Goal: Task Accomplishment & Management: Use online tool/utility

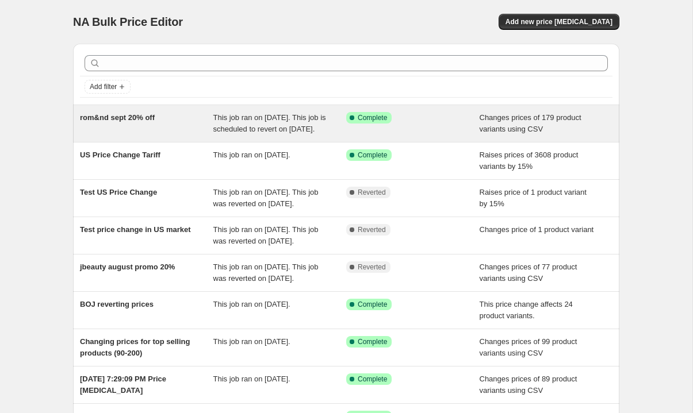
click at [140, 118] on span "rom&nd sept 20% off" at bounding box center [117, 117] width 75 height 9
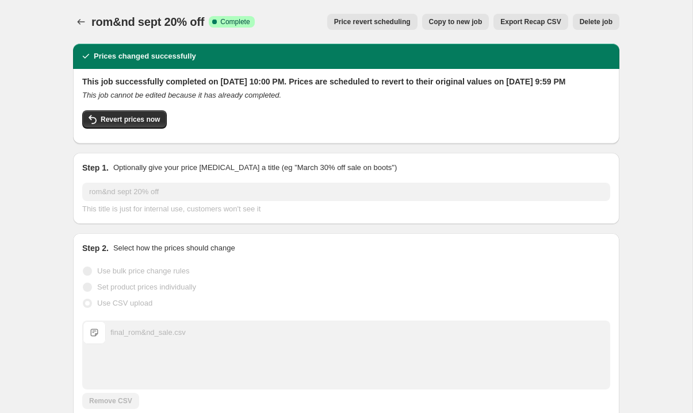
click at [128, 135] on div "Revert prices now" at bounding box center [346, 122] width 528 height 24
click at [118, 124] on span "Revert prices now" at bounding box center [130, 119] width 59 height 9
checkbox input "false"
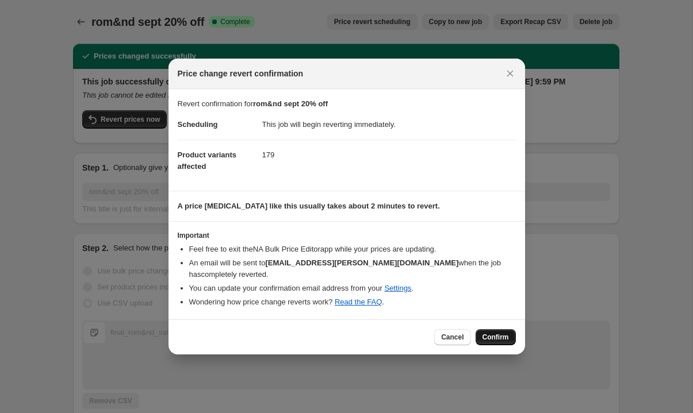
click at [494, 333] on span "Confirm" at bounding box center [495, 337] width 26 height 9
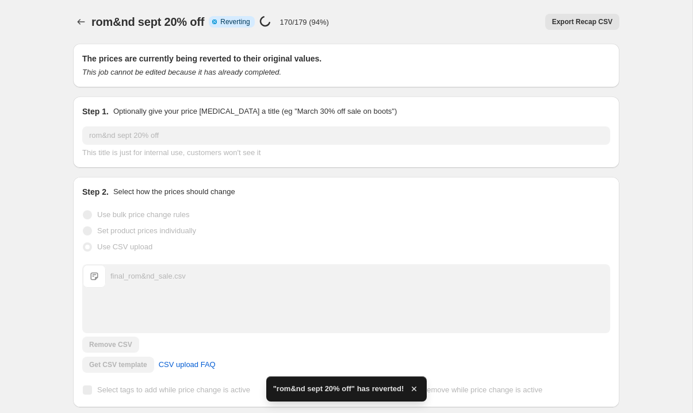
checkbox input "true"
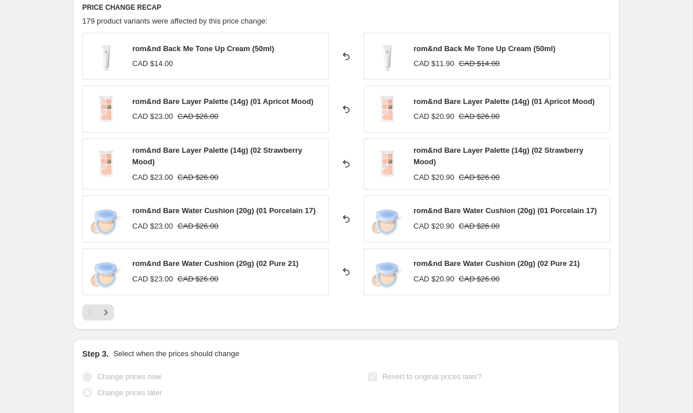
scroll to position [683, 0]
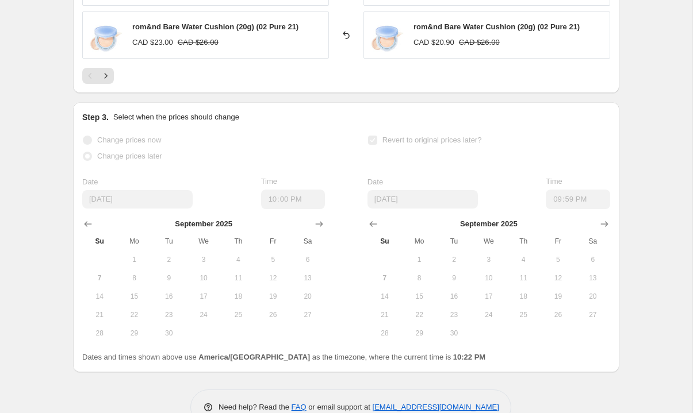
click at [242, 202] on div "Date 9/7/2025 Time 22:00" at bounding box center [203, 192] width 243 height 33
click at [178, 278] on span "9" at bounding box center [168, 278] width 25 height 9
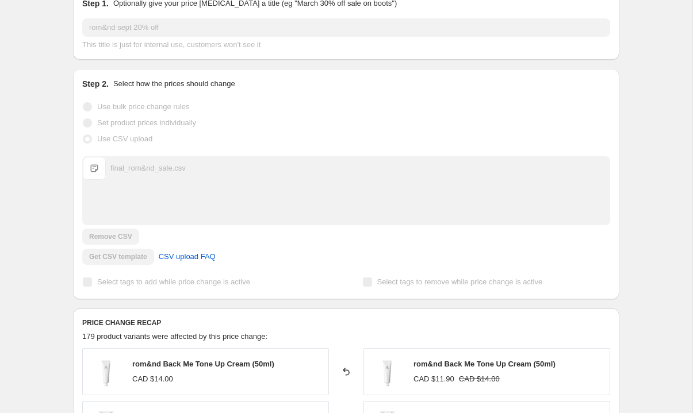
scroll to position [0, 0]
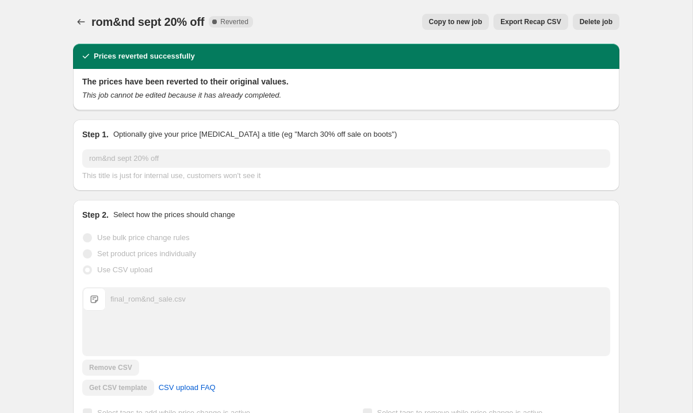
click at [470, 17] on button "Copy to new job" at bounding box center [455, 22] width 67 height 16
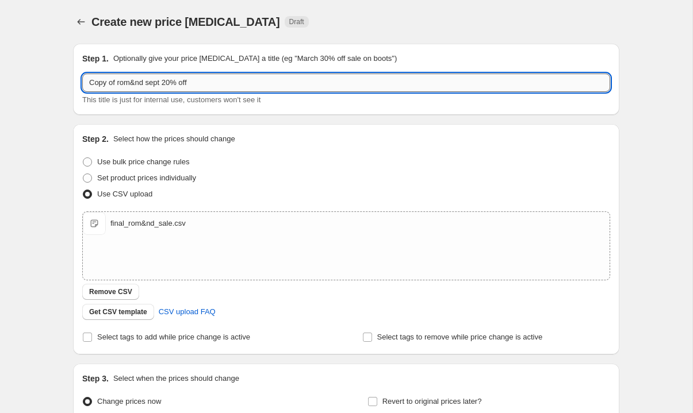
click at [122, 85] on input "Copy of rom&nd sept 20% off" at bounding box center [346, 83] width 528 height 18
drag, startPoint x: 118, startPoint y: 85, endPoint x: 72, endPoint y: 82, distance: 45.5
click at [73, 82] on div "Step 1. Optionally give your price change job a title (eg "March 30% off sale o…" at bounding box center [346, 79] width 546 height 71
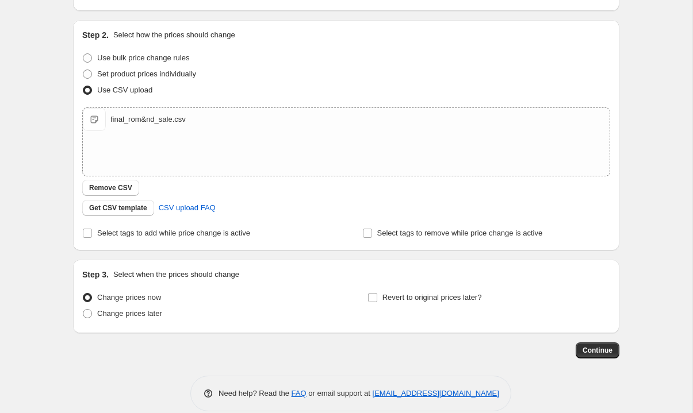
scroll to position [120, 0]
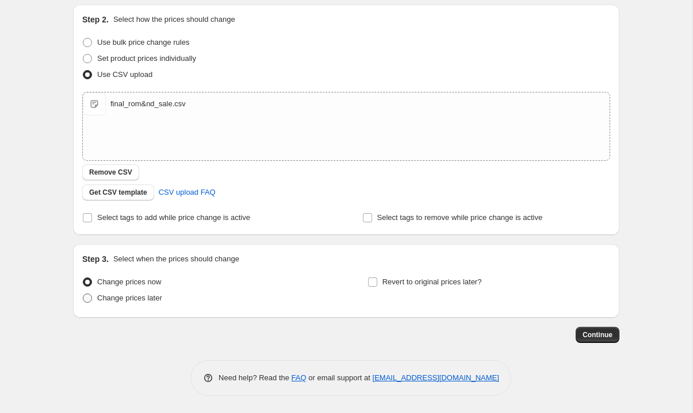
type input "rom&nd sept 20% off"
click at [86, 298] on span at bounding box center [87, 298] width 9 height 9
click at [83, 294] on input "Change prices later" at bounding box center [83, 294] width 1 height 1
radio input "true"
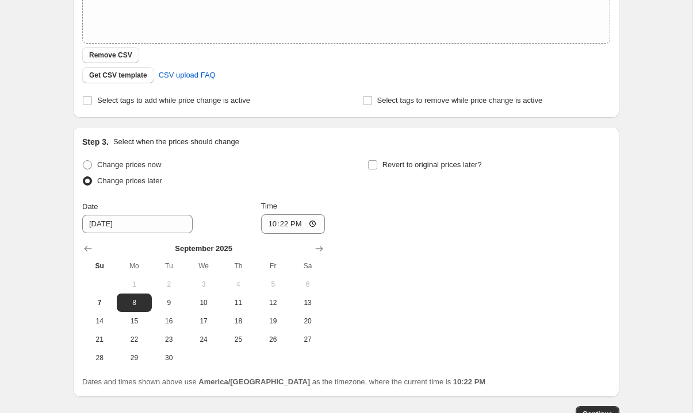
scroll to position [316, 0]
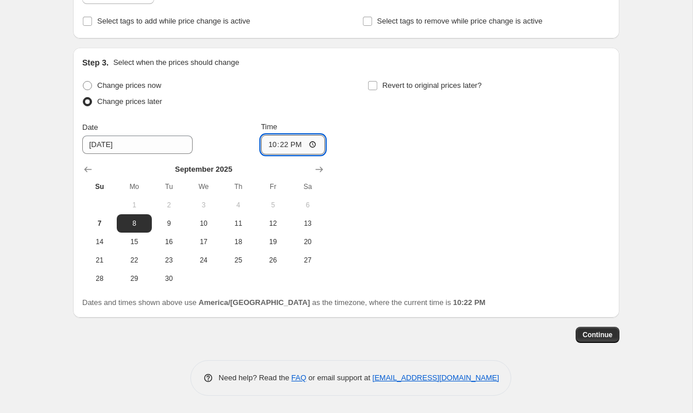
click at [272, 143] on input "22:22" at bounding box center [293, 145] width 64 height 20
type input "23:59"
click at [372, 82] on input "Revert to original prices later?" at bounding box center [372, 85] width 9 height 9
checkbox input "true"
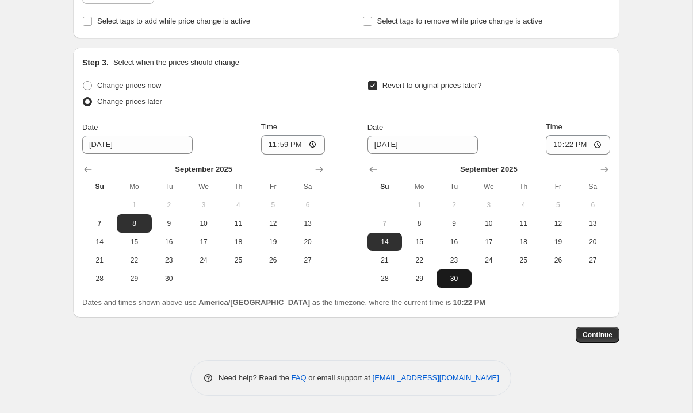
click at [459, 274] on span "30" at bounding box center [453, 278] width 25 height 9
type input "9/30/2025"
click at [554, 142] on input "22:22" at bounding box center [578, 145] width 64 height 20
type input "13:22"
click at [608, 167] on icon "Show next month, October 2025" at bounding box center [603, 169] width 11 height 11
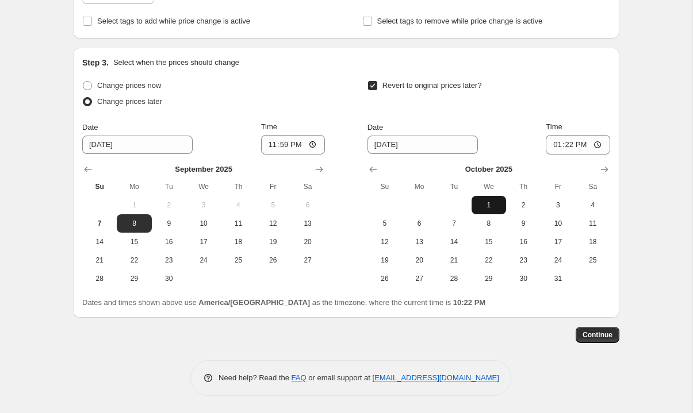
click at [488, 200] on button "1" at bounding box center [488, 205] width 34 height 18
type input "10/1/2025"
click at [561, 140] on input "13:22" at bounding box center [578, 145] width 64 height 20
type input "00:00"
click at [266, 136] on input "23:59" at bounding box center [293, 145] width 64 height 20
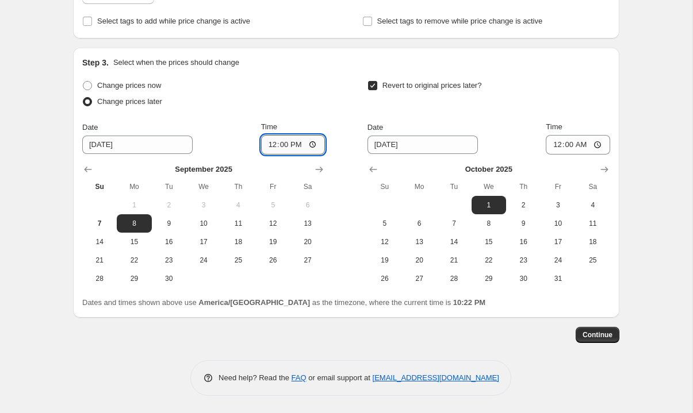
type input "00:00"
click at [141, 151] on input "9/8/2025" at bounding box center [137, 145] width 110 height 18
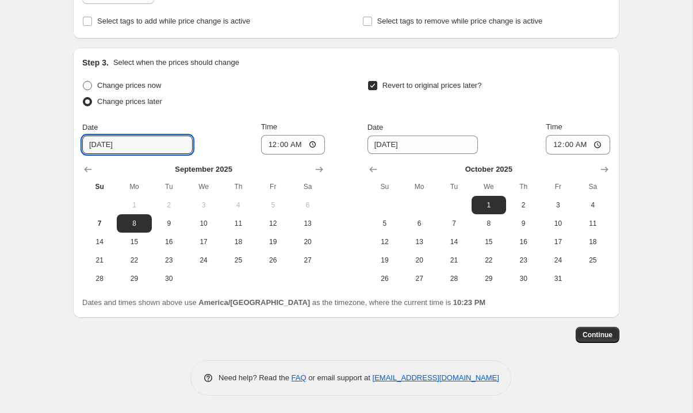
click at [91, 86] on span at bounding box center [87, 85] width 9 height 9
click at [83, 82] on input "Change prices now" at bounding box center [83, 81] width 1 height 1
radio input "true"
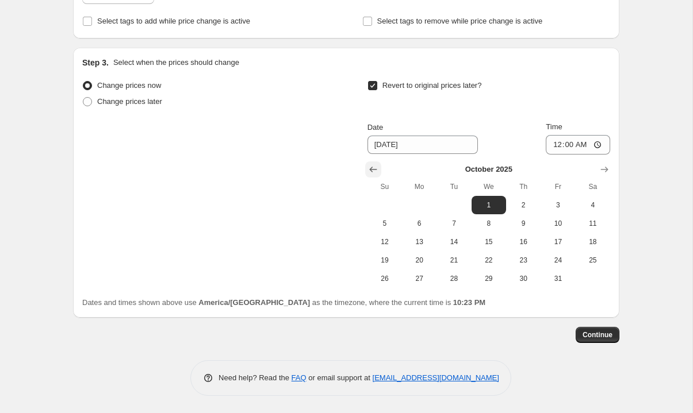
click at [372, 172] on icon "Show previous month, September 2025" at bounding box center [372, 169] width 11 height 11
click at [443, 274] on span "30" at bounding box center [453, 278] width 25 height 9
type input "9/30/2025"
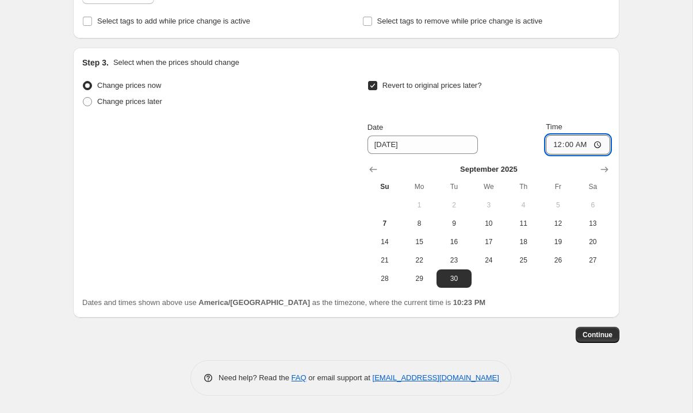
click at [554, 145] on input "00:00" at bounding box center [578, 145] width 64 height 20
type input "23:59"
click at [599, 335] on span "Continue" at bounding box center [597, 335] width 30 height 9
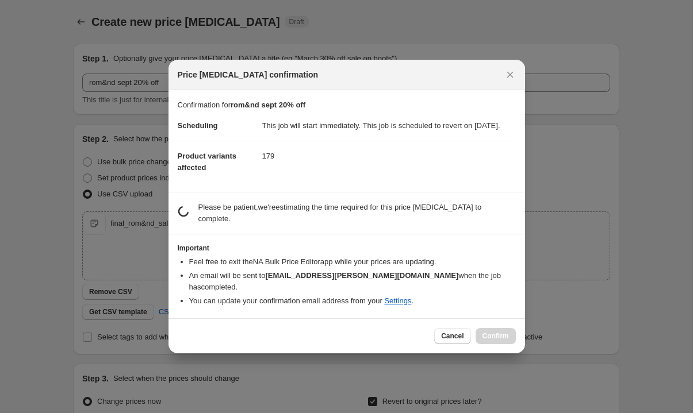
scroll to position [0, 0]
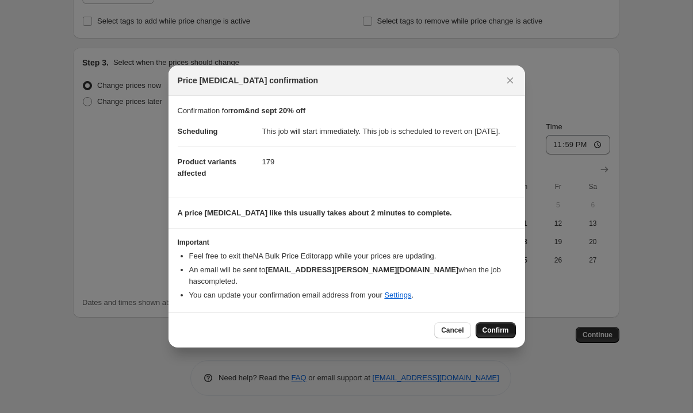
click at [482, 338] on div "Cancel Confirm" at bounding box center [474, 330] width 81 height 16
click at [497, 330] on span "Confirm" at bounding box center [495, 330] width 26 height 9
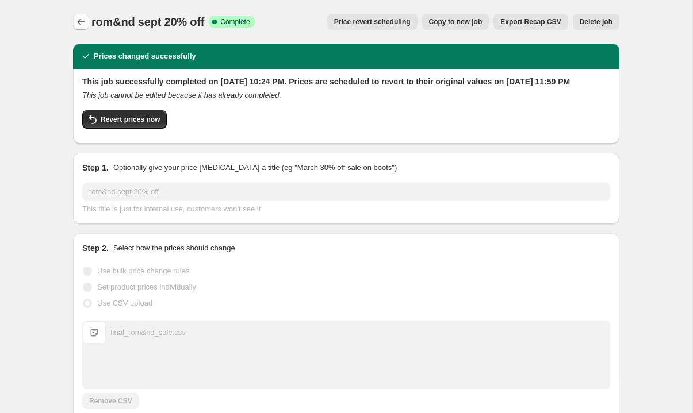
click at [84, 17] on icon "Price change jobs" at bounding box center [80, 21] width 11 height 11
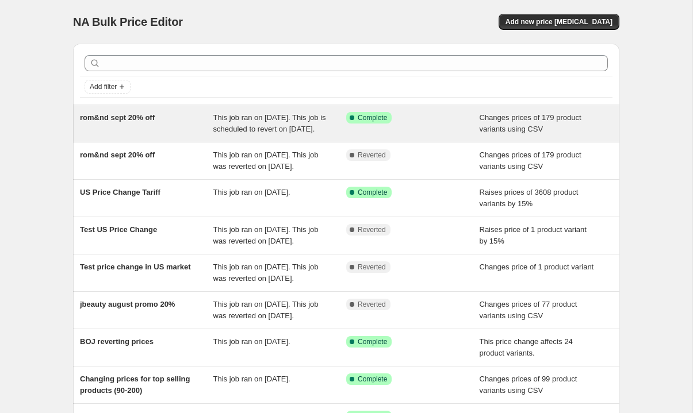
click at [128, 117] on span "rom&nd sept 20% off" at bounding box center [117, 117] width 75 height 9
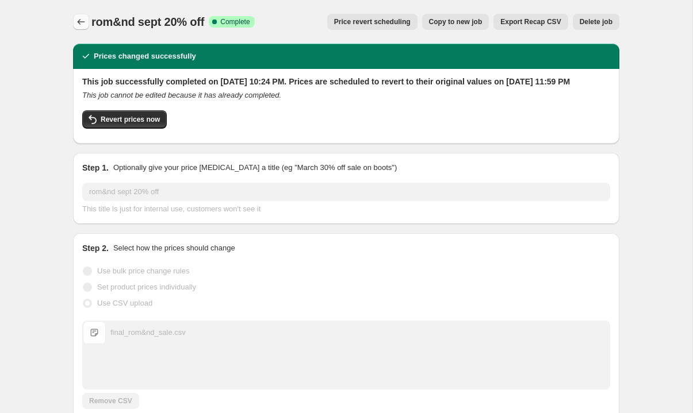
click at [83, 21] on icon "Price change jobs" at bounding box center [80, 21] width 11 height 11
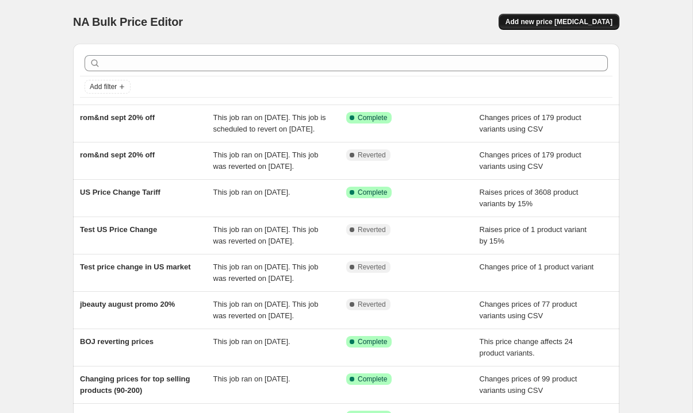
click at [581, 18] on span "Add new price [MEDICAL_DATA]" at bounding box center [558, 21] width 107 height 9
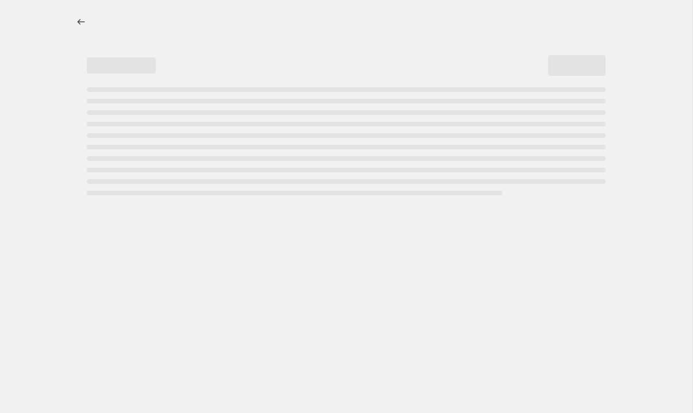
select select "percentage"
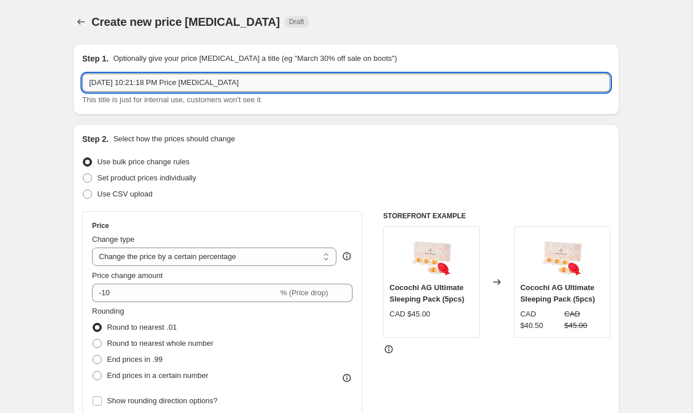
click at [150, 87] on input "Sep 7, 2025, 10:21:18 PM Price change job" at bounding box center [346, 83] width 528 height 18
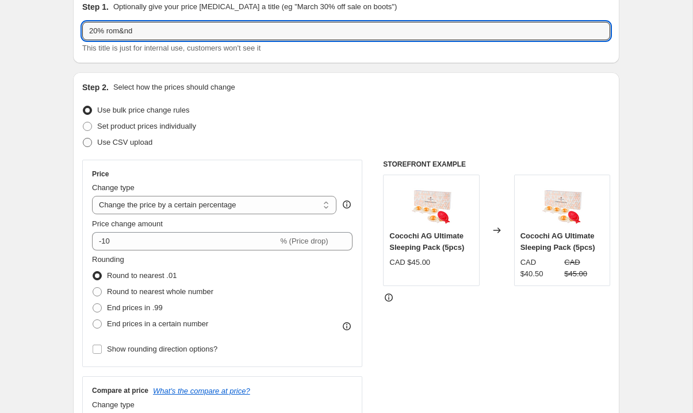
type input "20% rom&nd"
click at [88, 144] on span at bounding box center [87, 142] width 9 height 9
click at [83, 139] on input "Use CSV upload" at bounding box center [83, 138] width 1 height 1
radio input "true"
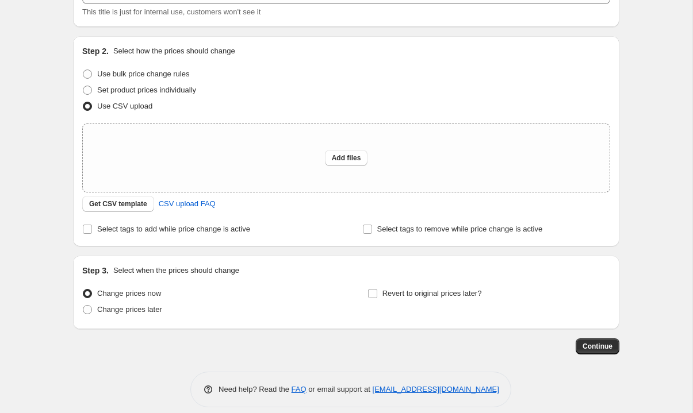
scroll to position [97, 0]
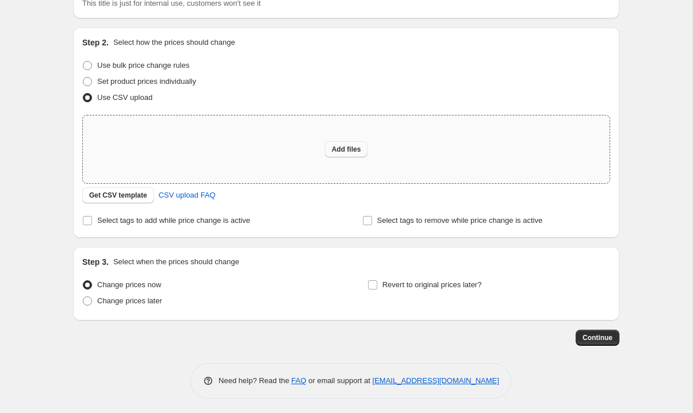
click at [340, 153] on span "Add files" at bounding box center [346, 149] width 29 height 9
type input "C:\fakepath\final_rom&nd_sale.csv"
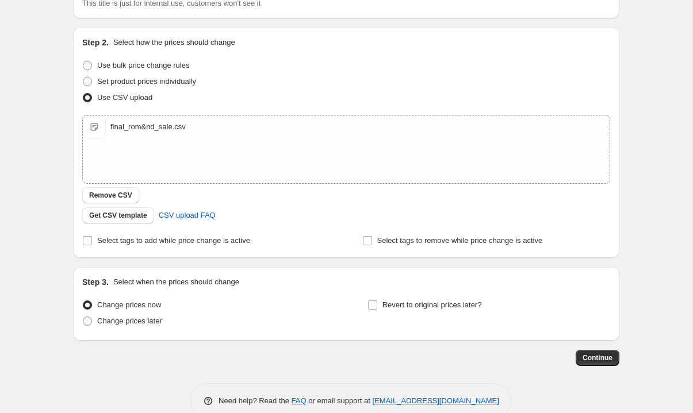
scroll to position [120, 0]
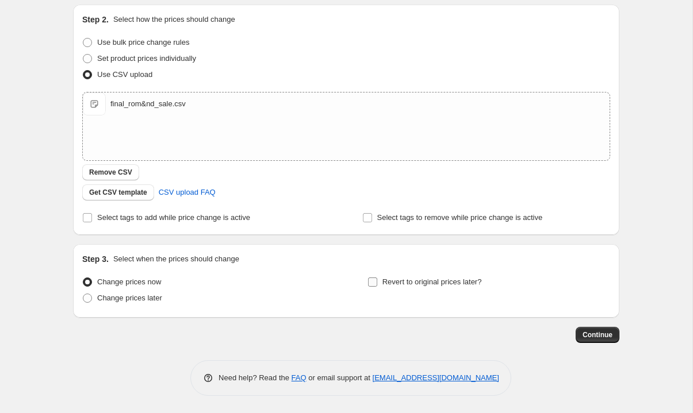
click at [372, 280] on input "Revert to original prices later?" at bounding box center [372, 282] width 9 height 9
checkbox input "true"
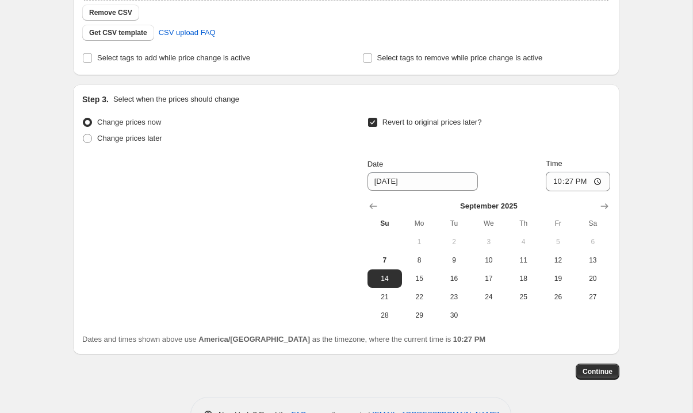
scroll to position [316, 0]
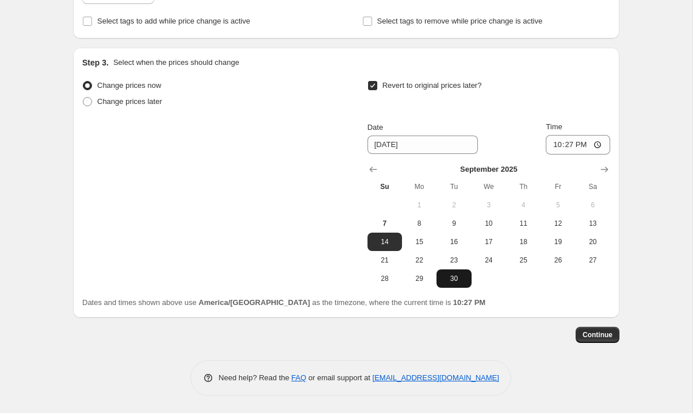
click at [458, 279] on span "30" at bounding box center [453, 278] width 25 height 9
type input "9/30/2025"
click at [555, 143] on input "22:27" at bounding box center [578, 145] width 64 height 20
type input "23:59"
click at [601, 331] on span "Continue" at bounding box center [597, 335] width 30 height 9
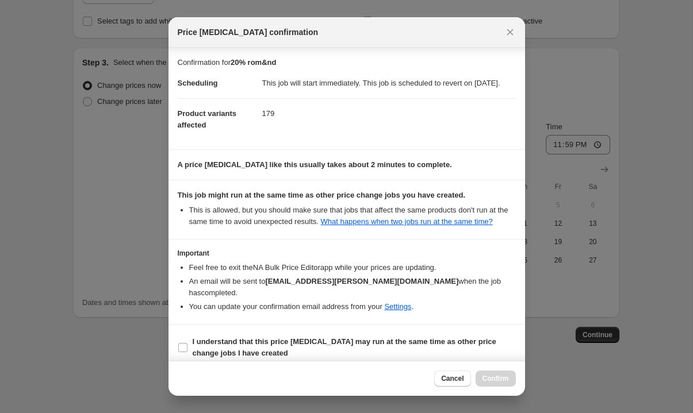
scroll to position [21, 0]
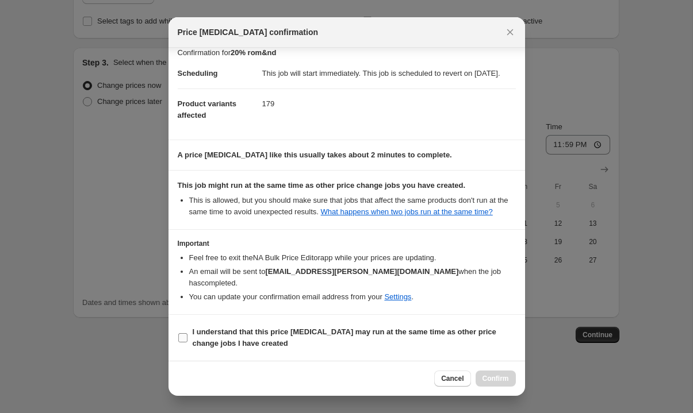
click at [186, 335] on input "I understand that this price change job may run at the same time as other price…" at bounding box center [182, 337] width 9 height 9
checkbox input "true"
click at [498, 377] on span "Confirm" at bounding box center [495, 378] width 26 height 9
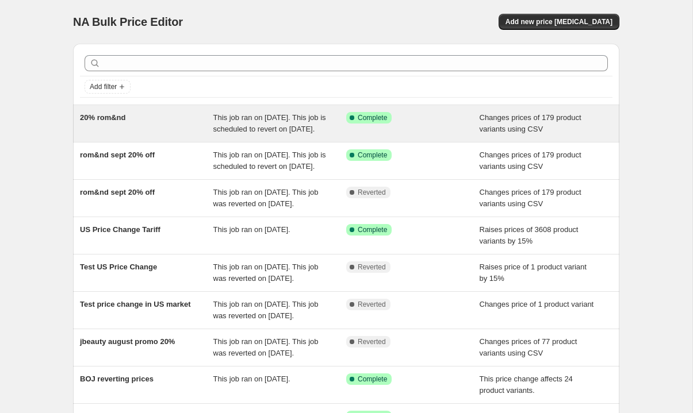
click at [289, 132] on span "This job ran on [DATE]. This job is scheduled to revert on [DATE]." at bounding box center [269, 123] width 113 height 20
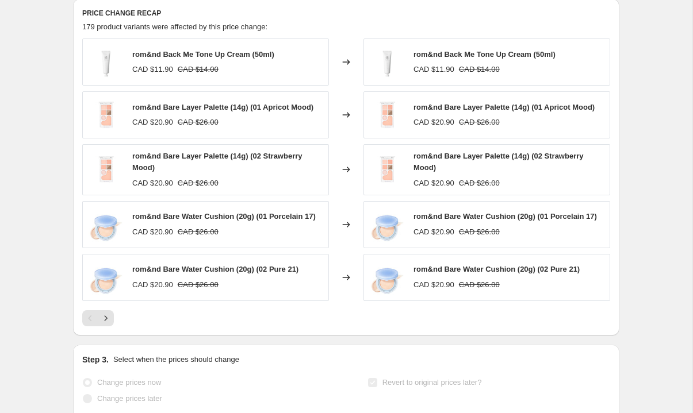
scroll to position [461, 0]
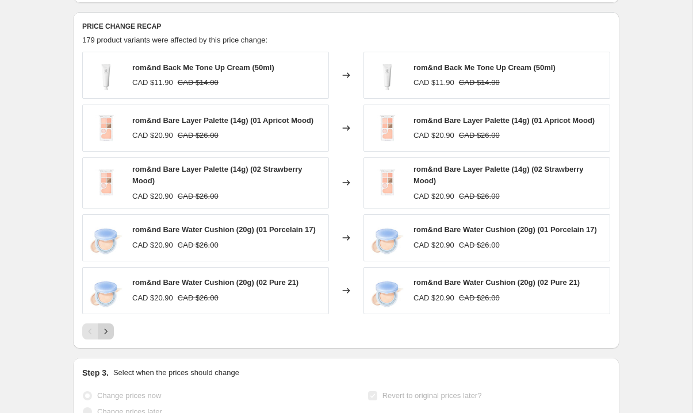
click at [110, 337] on icon "Next" at bounding box center [105, 331] width 11 height 11
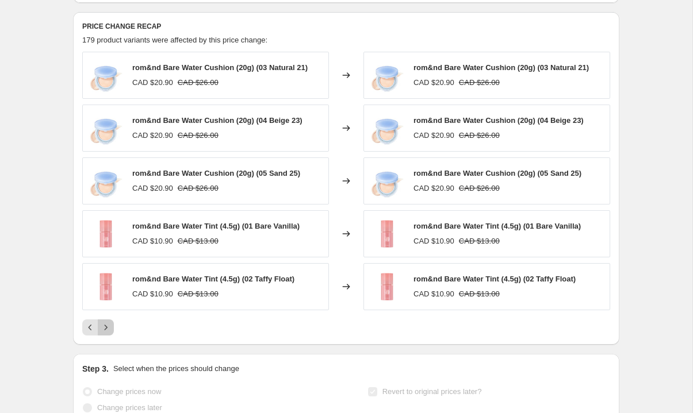
click at [110, 333] on icon "Next" at bounding box center [105, 327] width 11 height 11
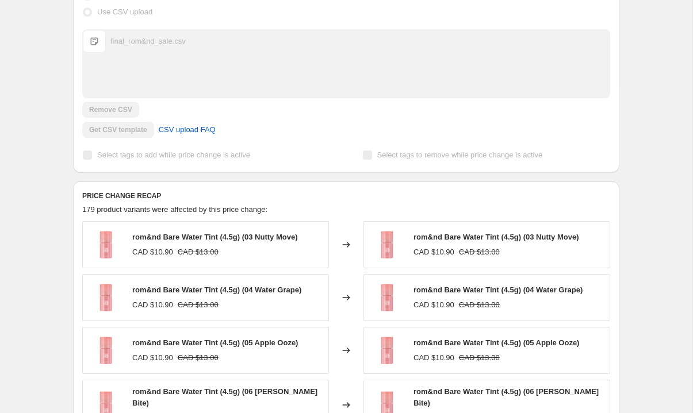
scroll to position [0, 0]
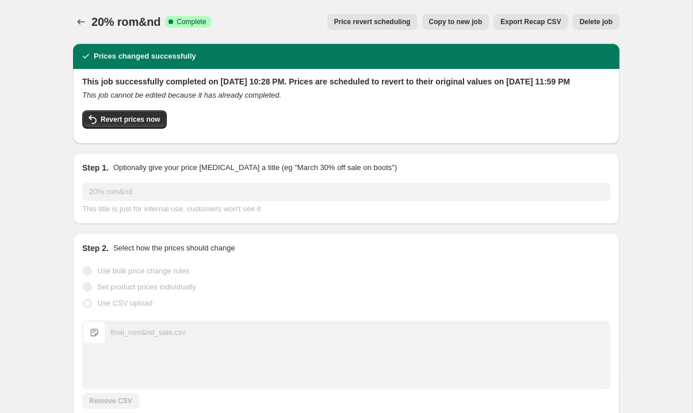
click at [378, 24] on span "Price revert scheduling" at bounding box center [372, 21] width 76 height 9
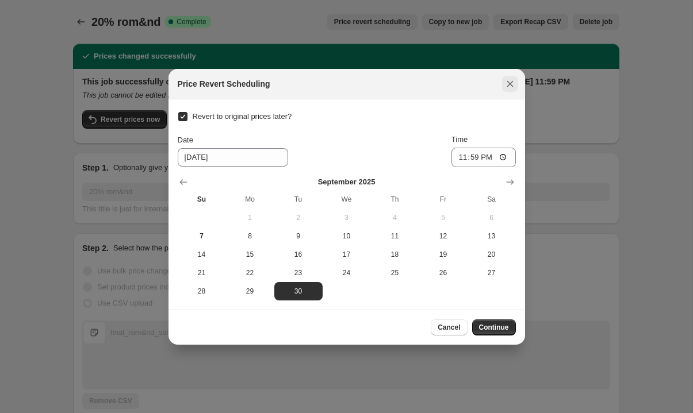
click at [510, 82] on icon "Close" at bounding box center [509, 83] width 11 height 11
